Goal: Transaction & Acquisition: Purchase product/service

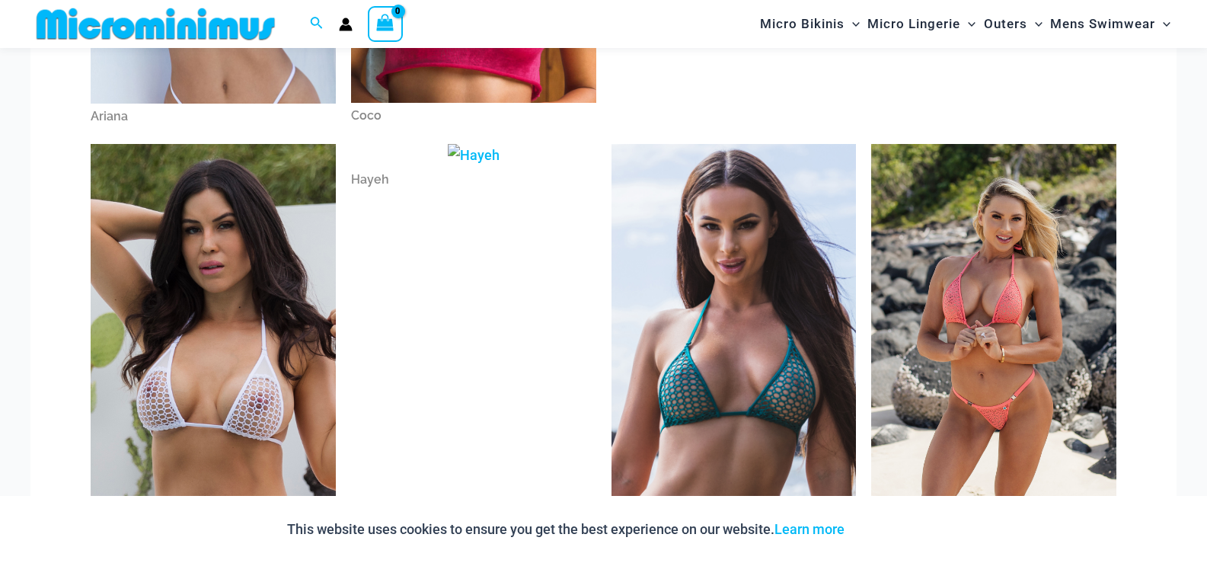
scroll to position [445, 0]
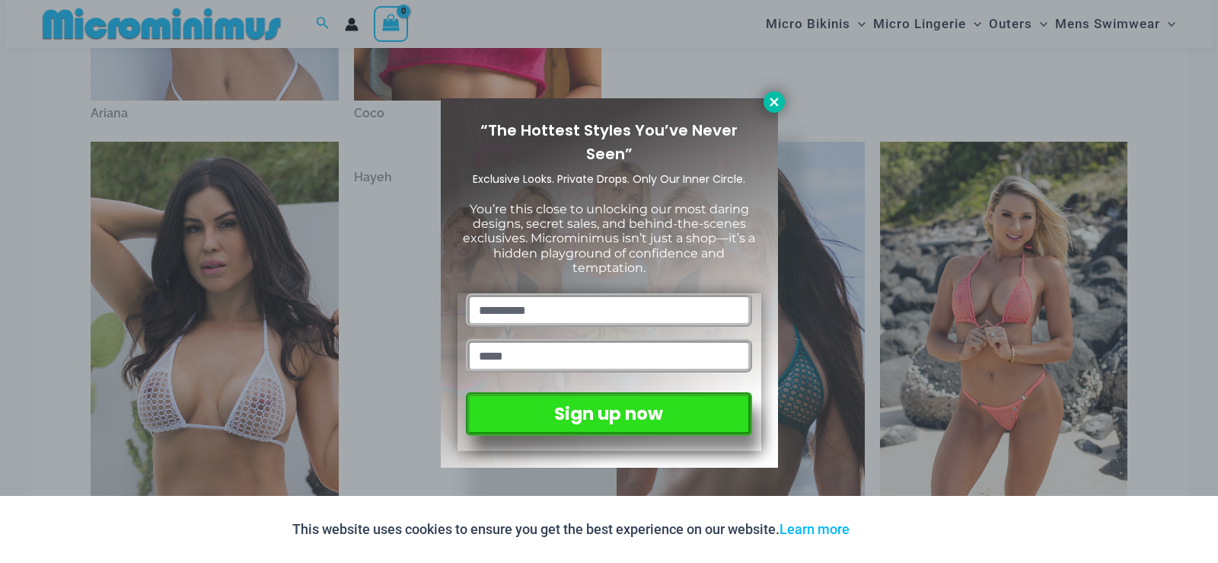
click at [780, 100] on icon at bounding box center [774, 102] width 14 height 14
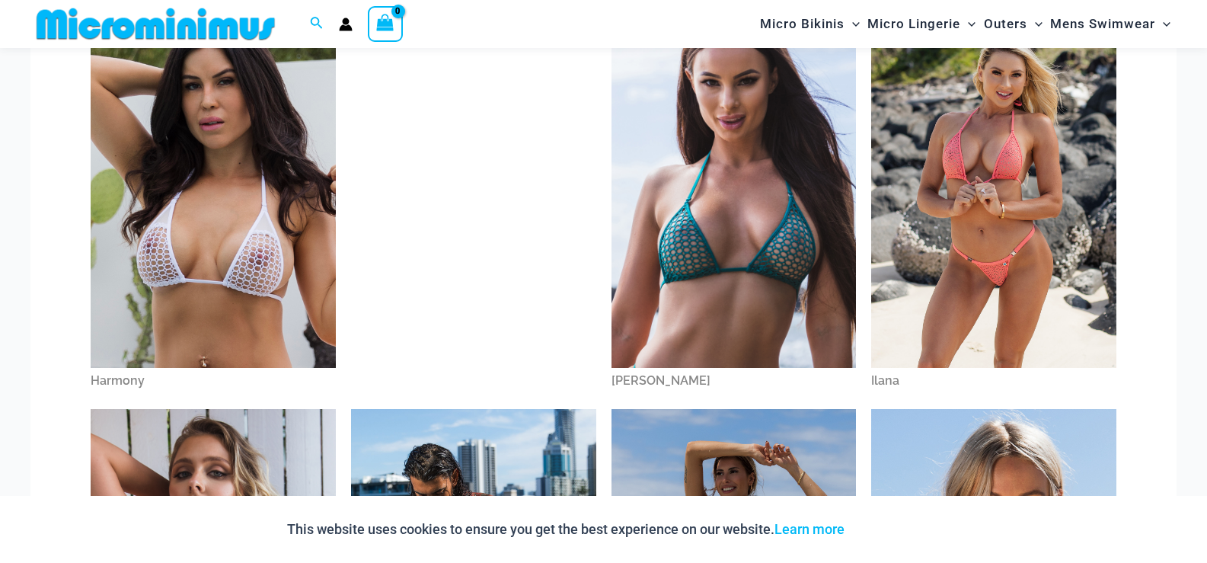
scroll to position [826, 0]
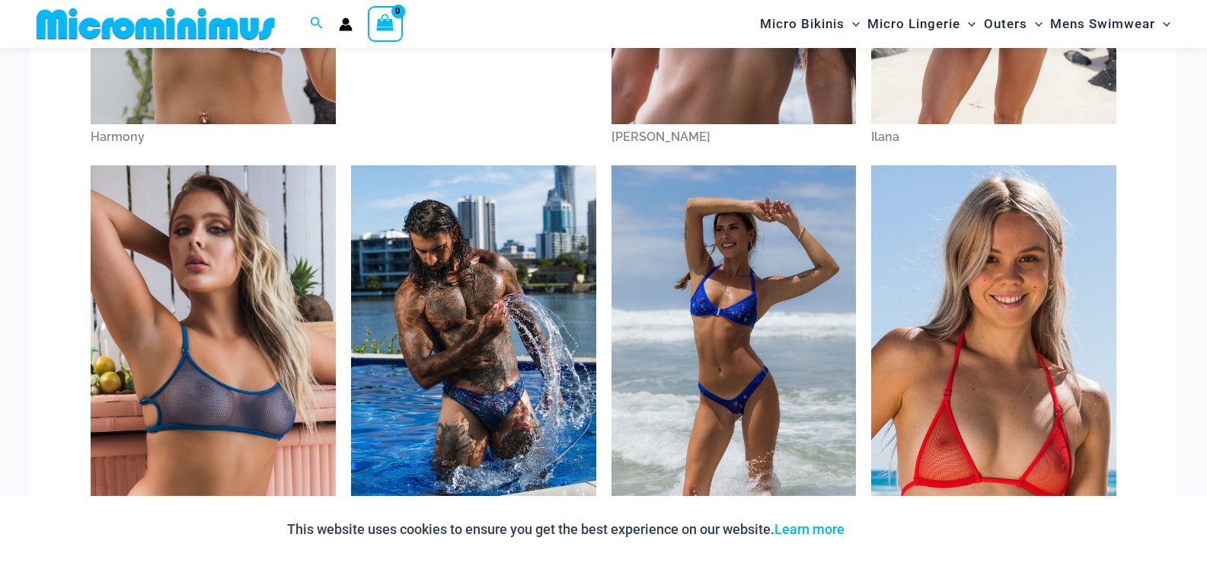
click at [218, 308] on img at bounding box center [213, 349] width 245 height 368
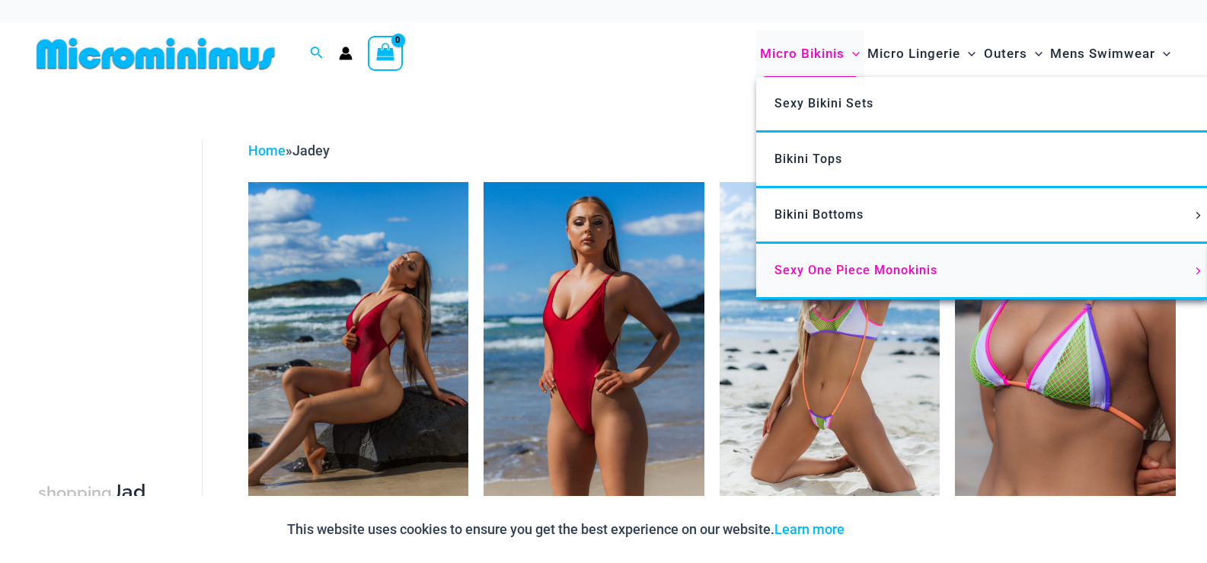
click at [853, 270] on span "Sexy One Piece Monokinis" at bounding box center [855, 270] width 163 height 14
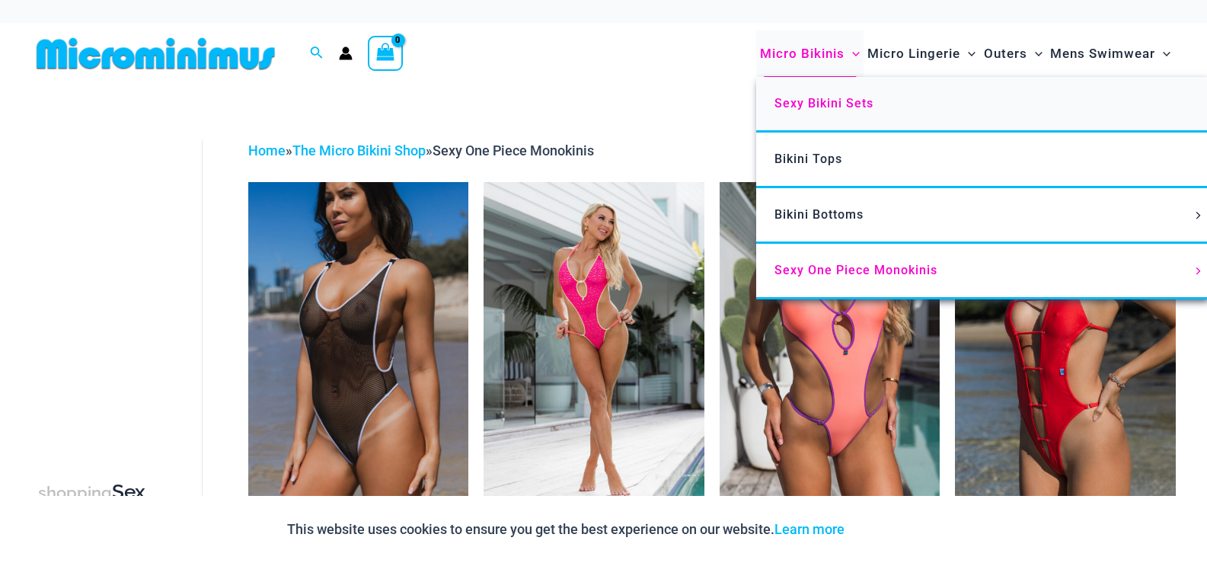
click at [815, 101] on span "Sexy Bikini Sets" at bounding box center [823, 103] width 99 height 14
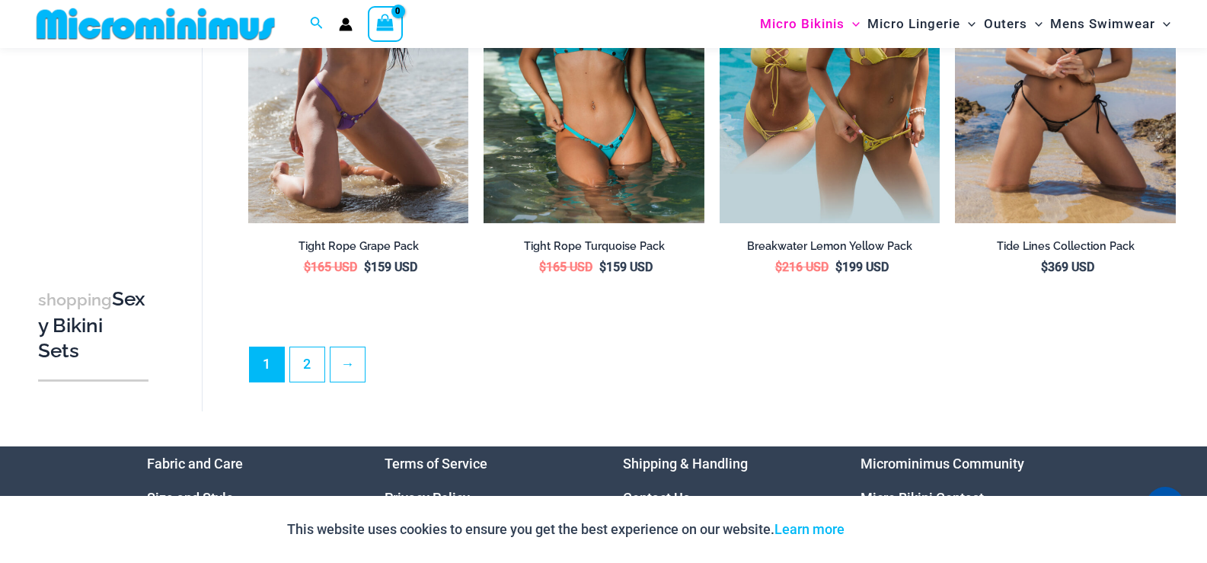
scroll to position [3407, 0]
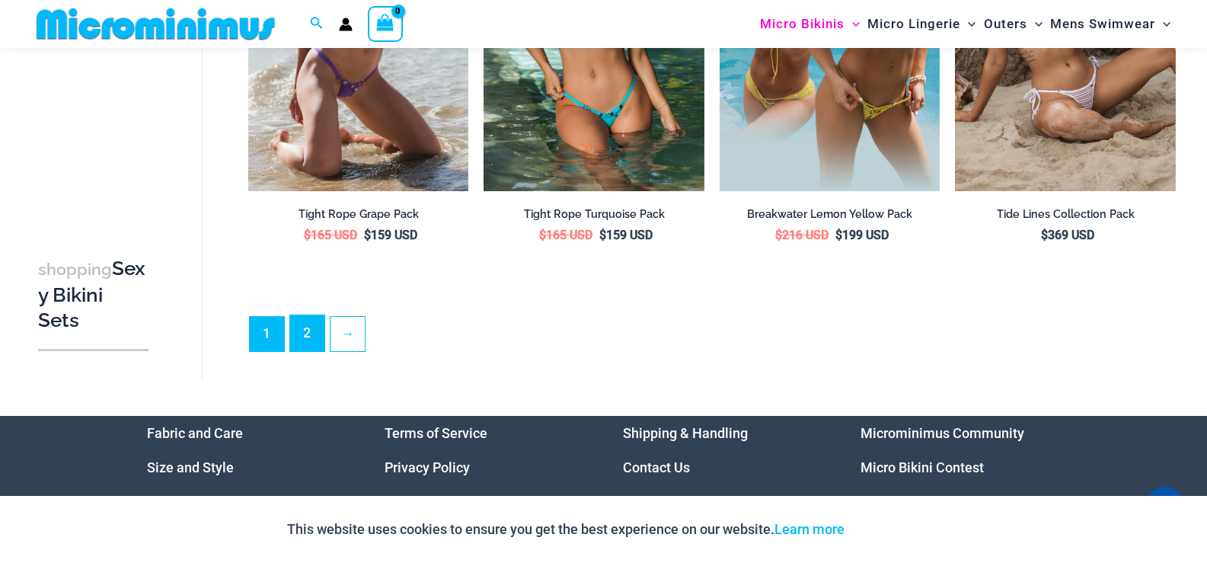
click at [311, 324] on link "2" at bounding box center [307, 333] width 34 height 36
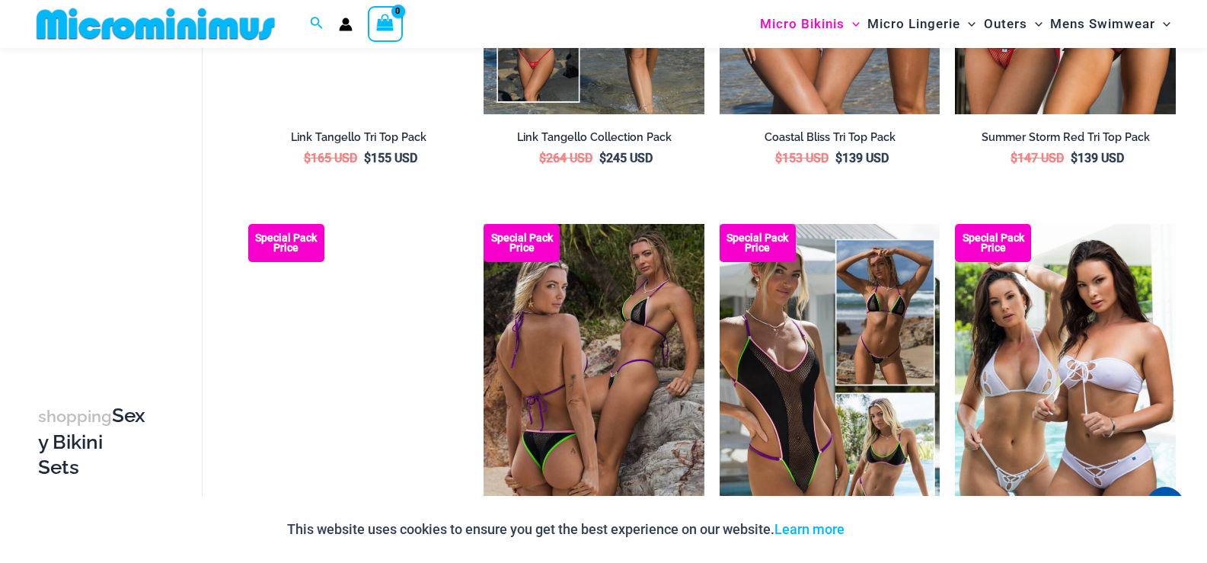
scroll to position [1199, 0]
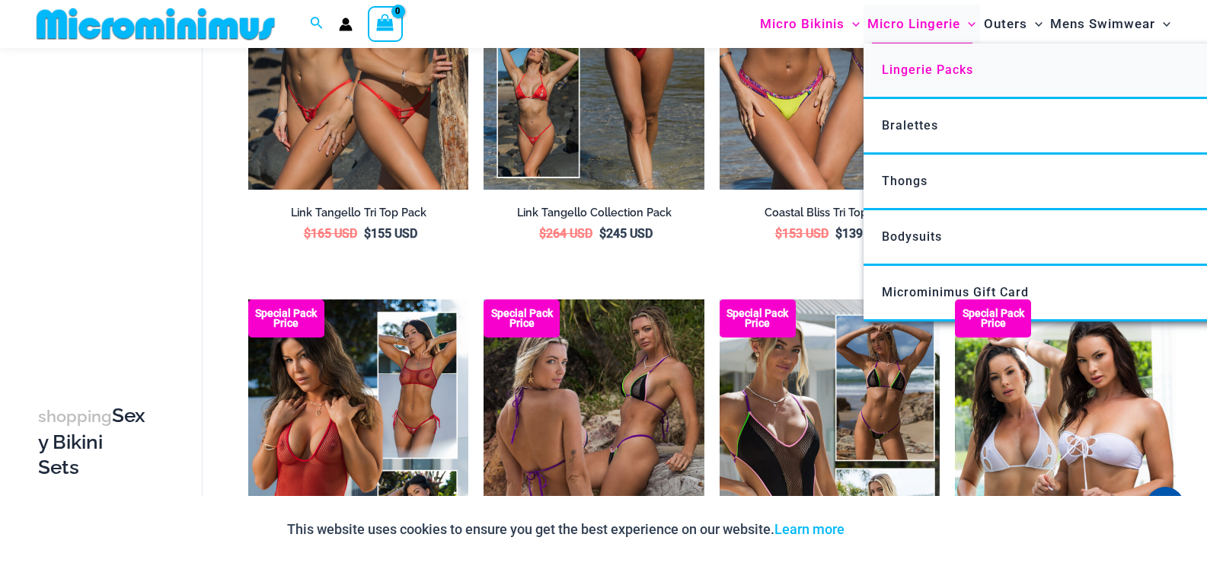
click at [918, 69] on span "Lingerie Packs" at bounding box center [927, 69] width 91 height 14
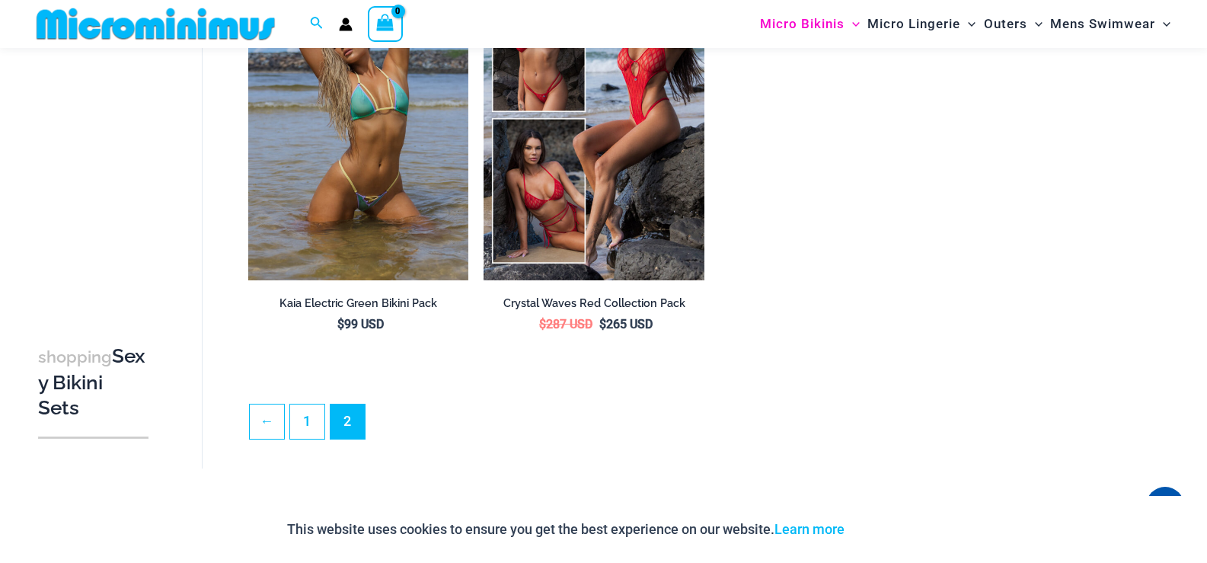
scroll to position [749, 0]
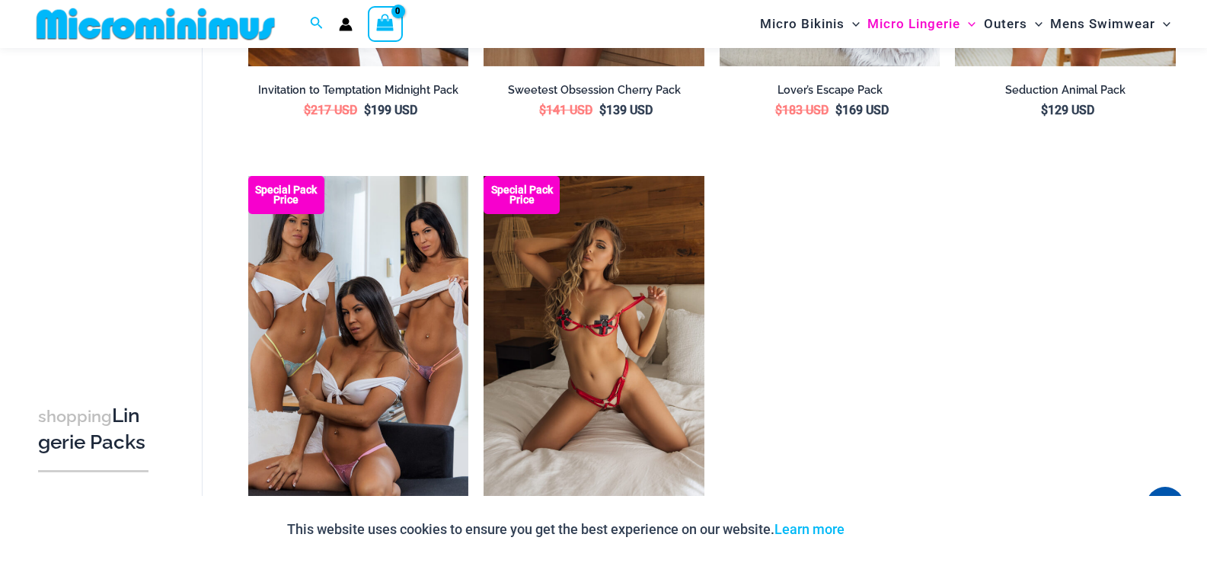
scroll to position [1815, 0]
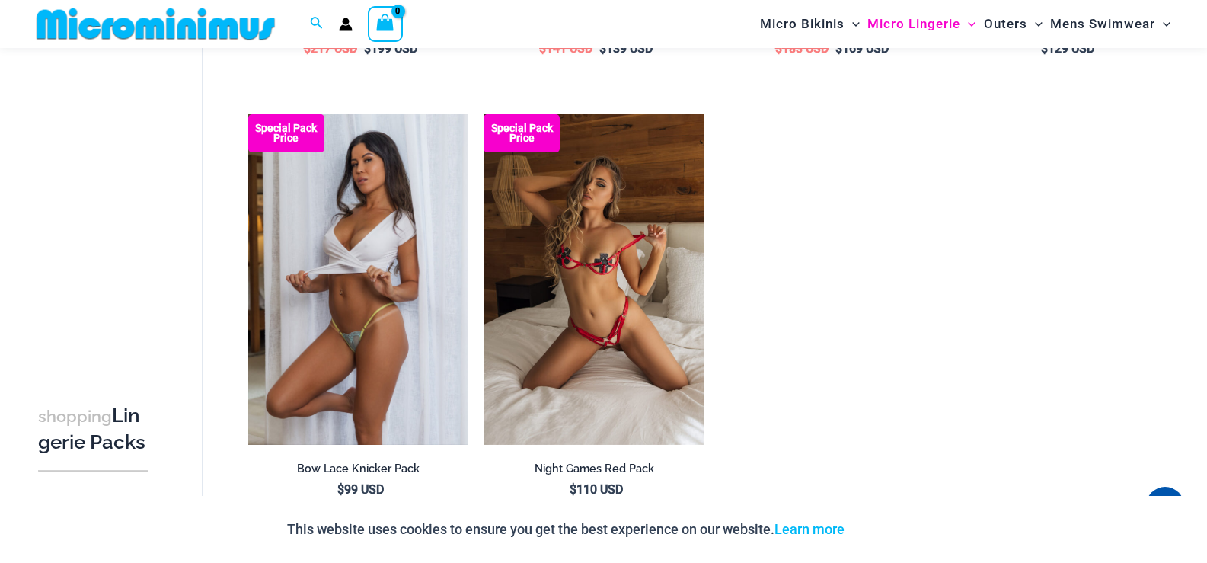
click at [435, 243] on img at bounding box center [358, 279] width 221 height 330
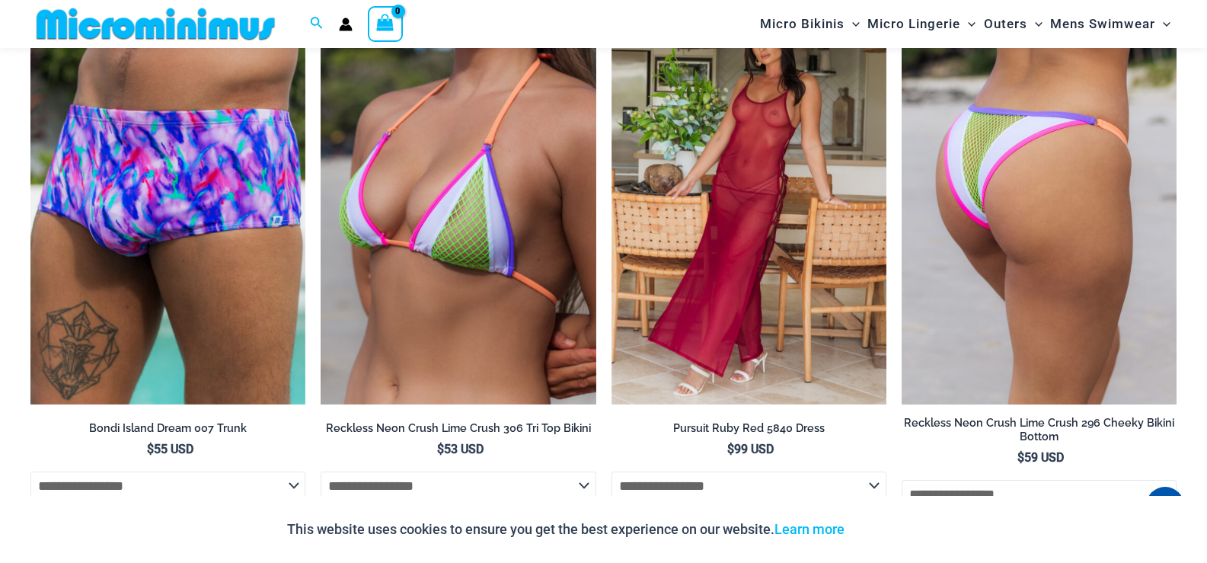
scroll to position [4325, 0]
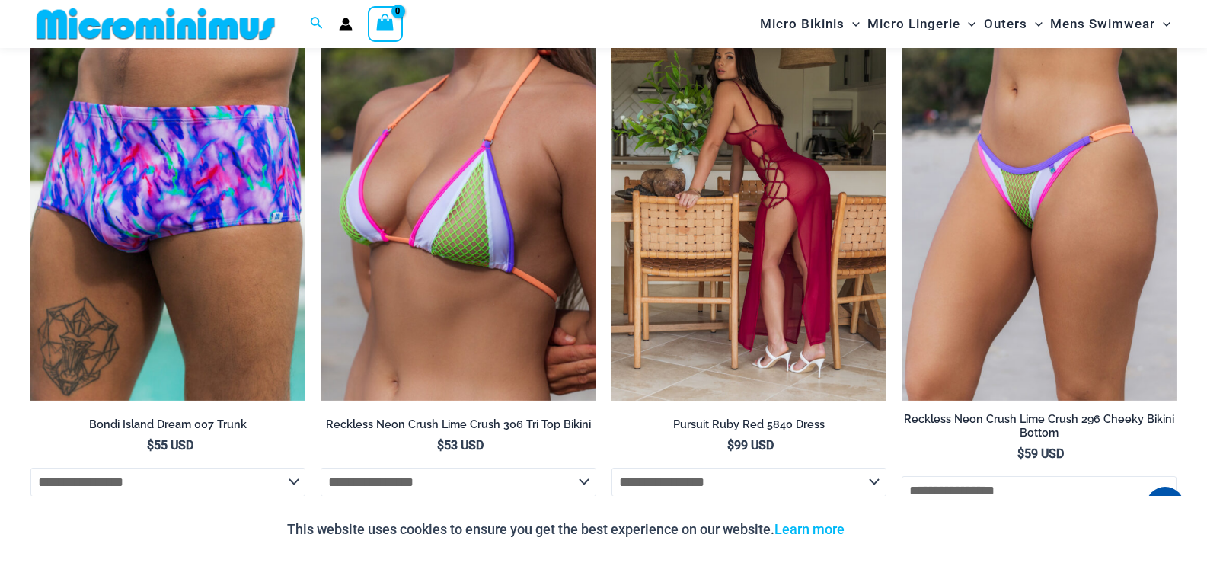
click at [729, 187] on img at bounding box center [748, 195] width 275 height 413
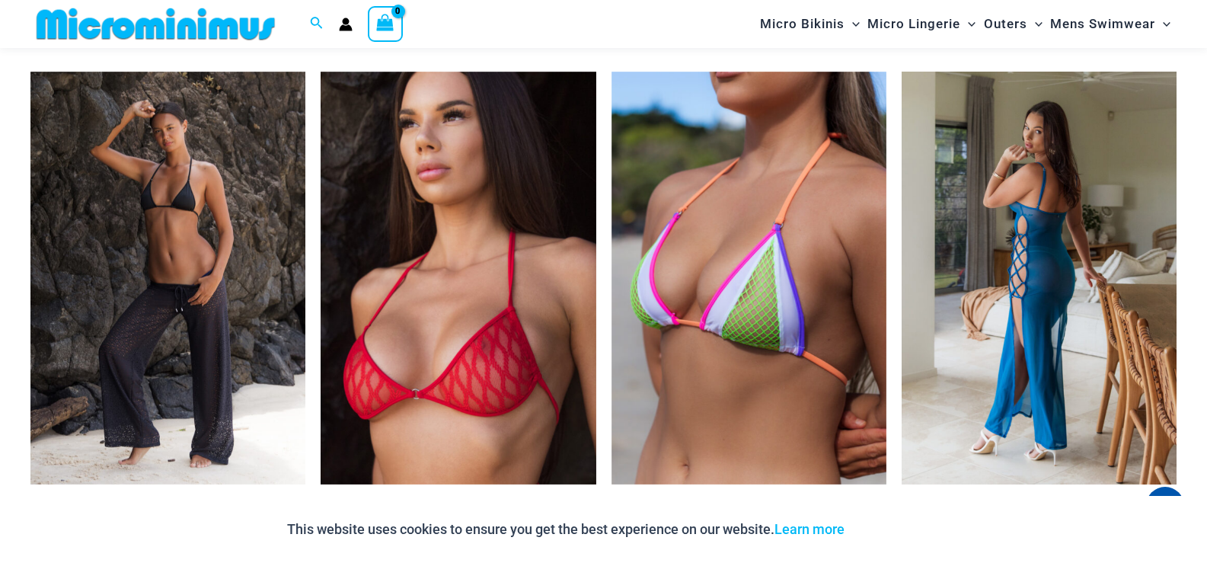
scroll to position [2117, 0]
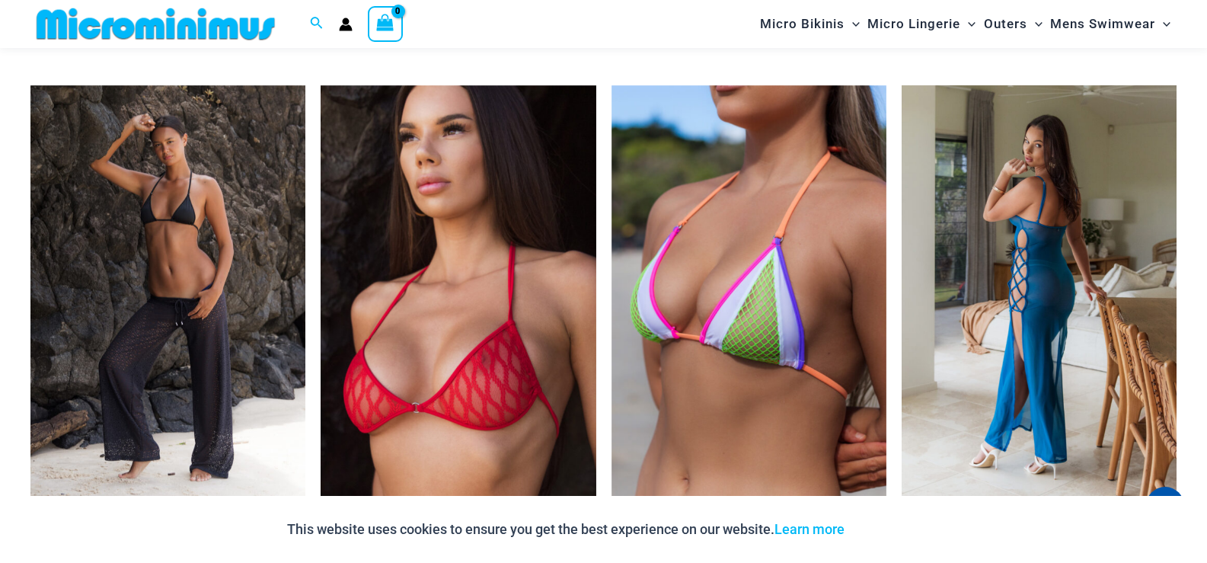
click at [1055, 292] on img at bounding box center [1038, 291] width 275 height 413
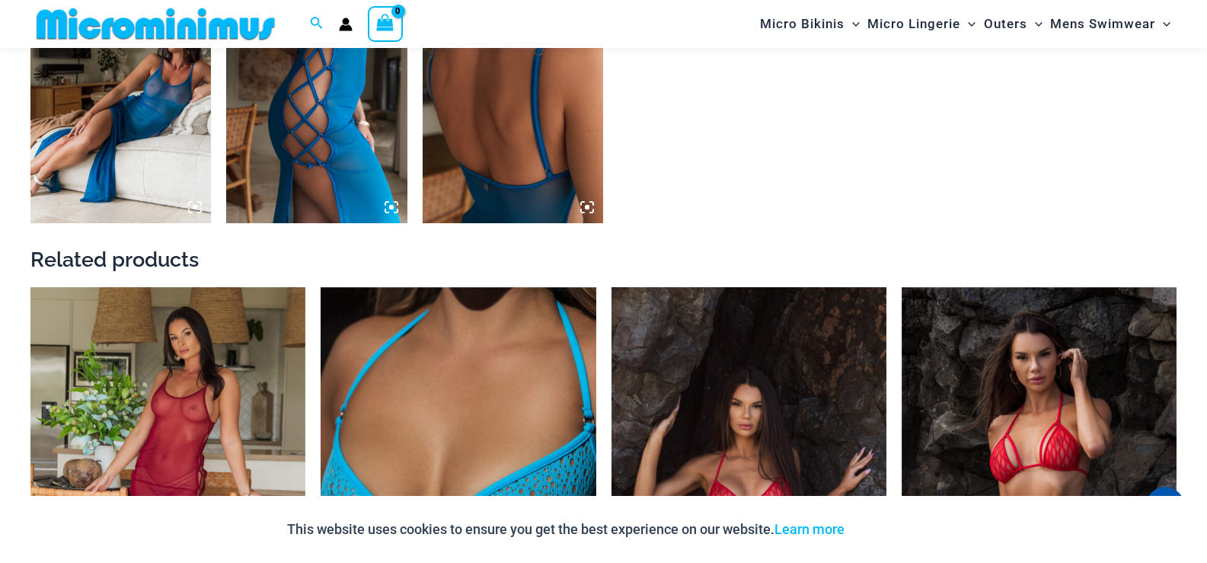
scroll to position [1584, 0]
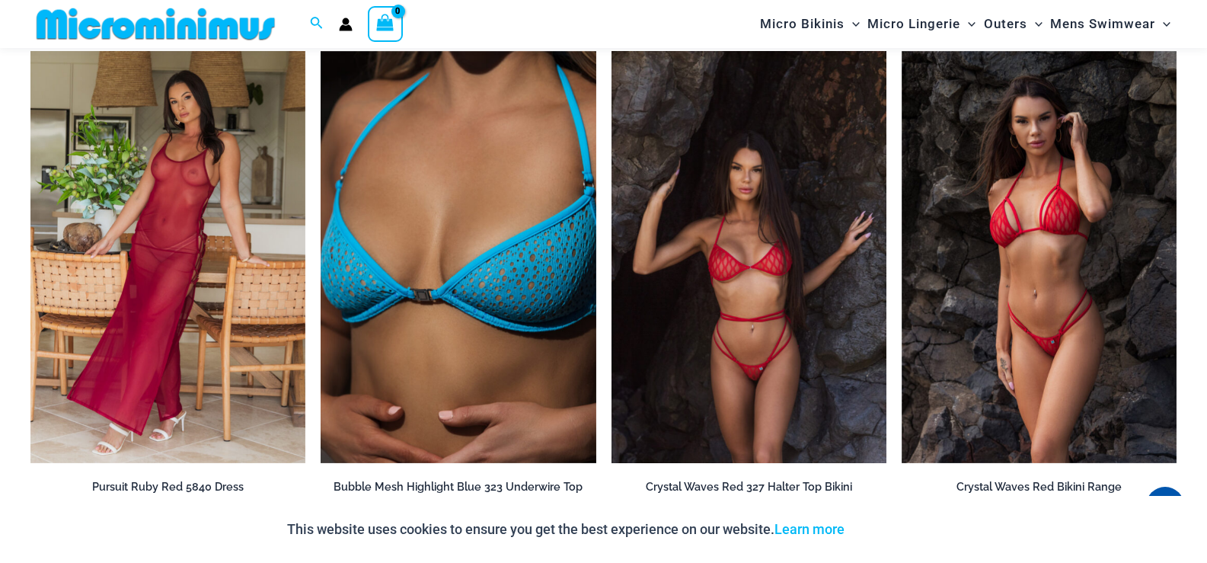
click at [758, 352] on img at bounding box center [748, 257] width 275 height 413
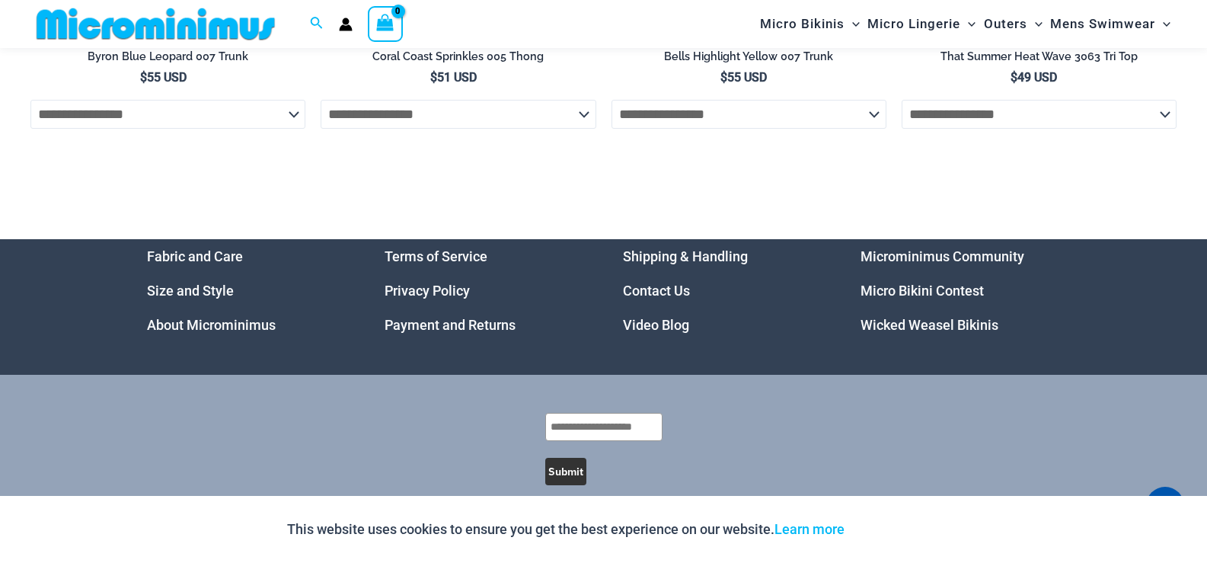
scroll to position [5484, 0]
